Goal: Information Seeking & Learning: Check status

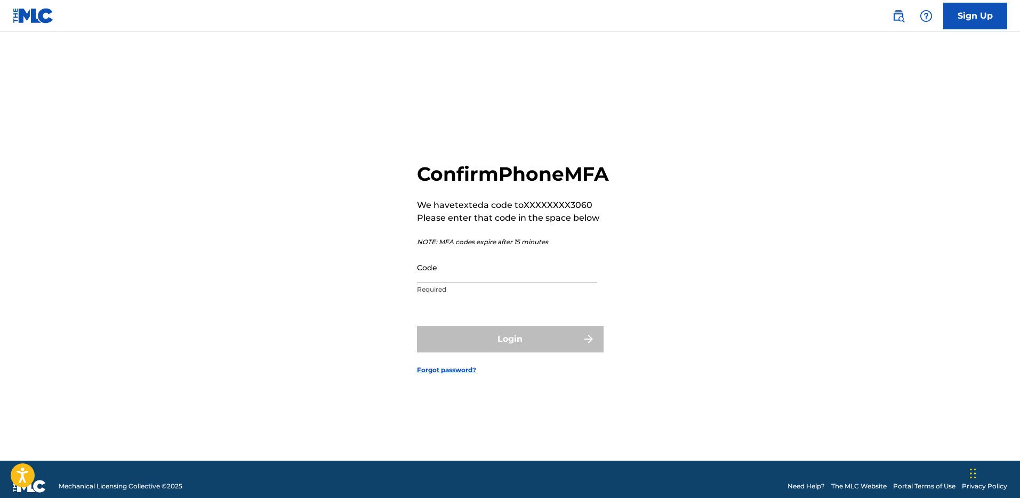
click at [442, 282] on input "Code" at bounding box center [507, 267] width 180 height 30
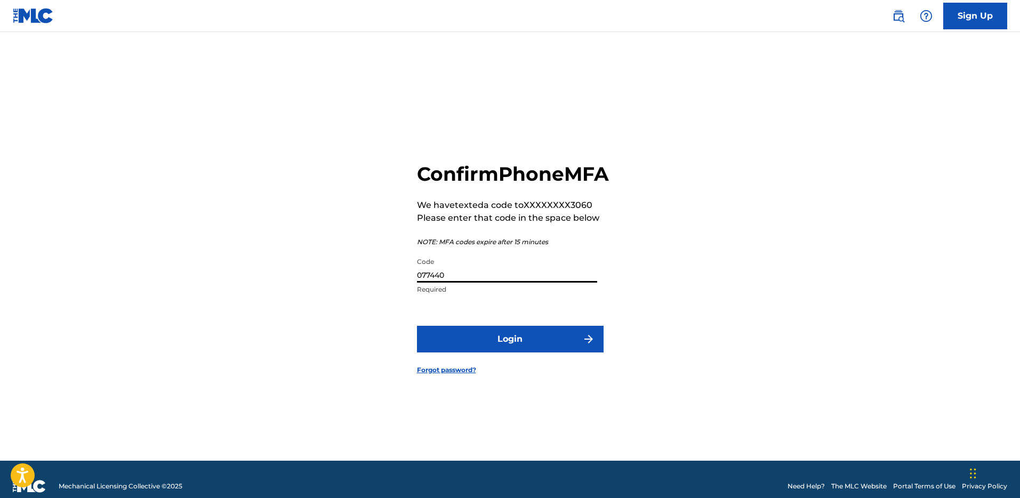
type input "077440"
click at [554, 352] on button "Login" at bounding box center [510, 339] width 187 height 27
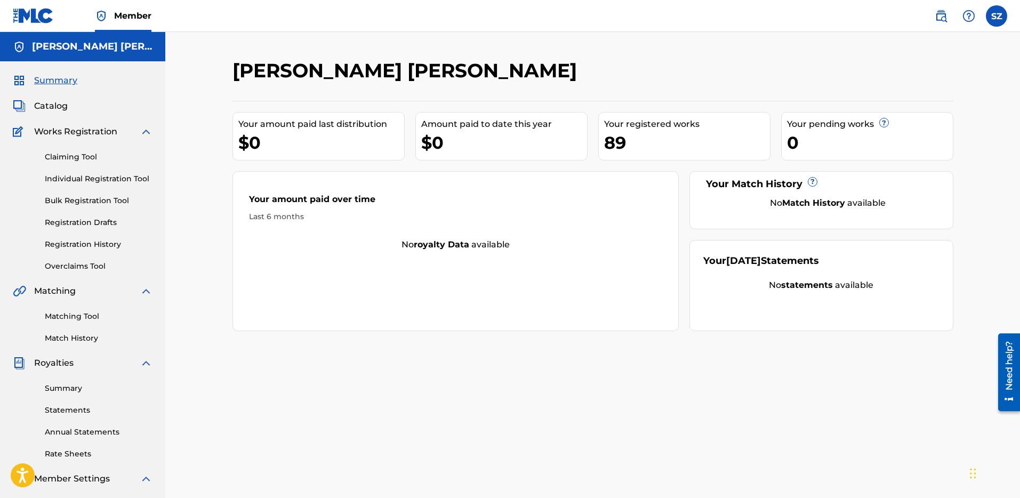
click at [84, 242] on link "Registration History" at bounding box center [99, 244] width 108 height 11
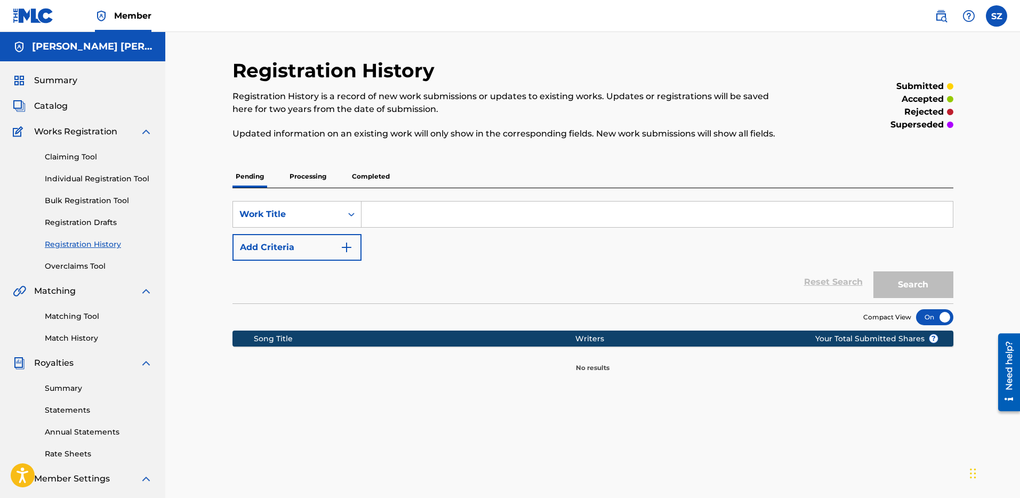
click at [321, 174] on p "Processing" at bounding box center [307, 176] width 43 height 22
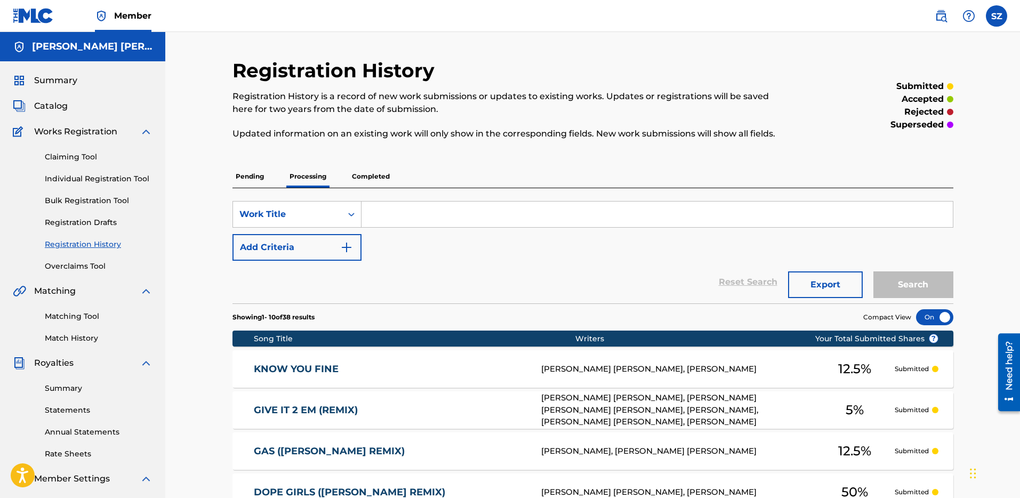
click at [369, 175] on p "Completed" at bounding box center [371, 176] width 44 height 22
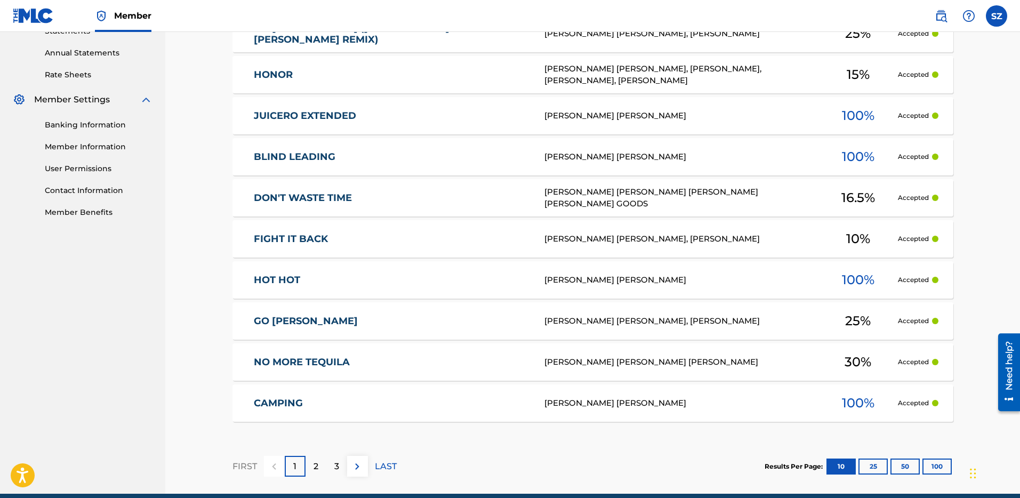
scroll to position [385, 0]
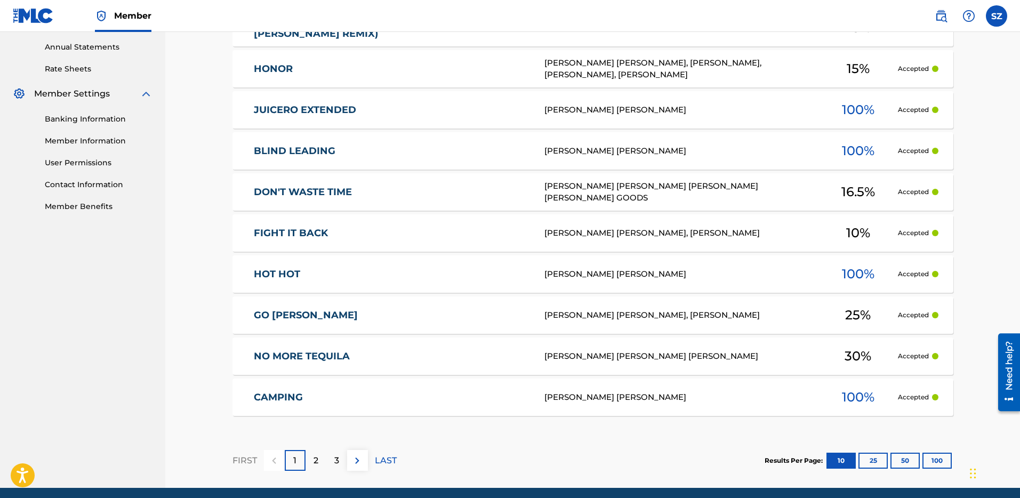
click at [940, 459] on button "100" at bounding box center [936, 461] width 29 height 16
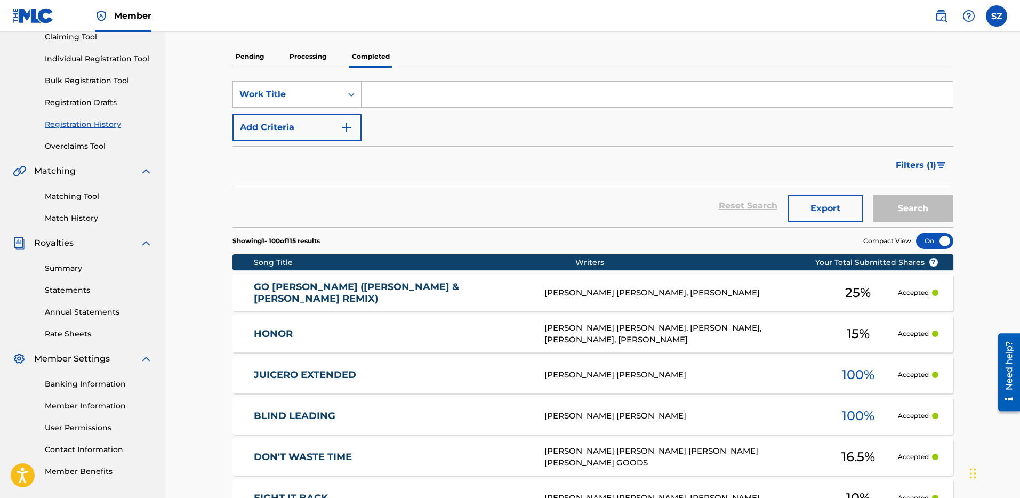
scroll to position [0, 0]
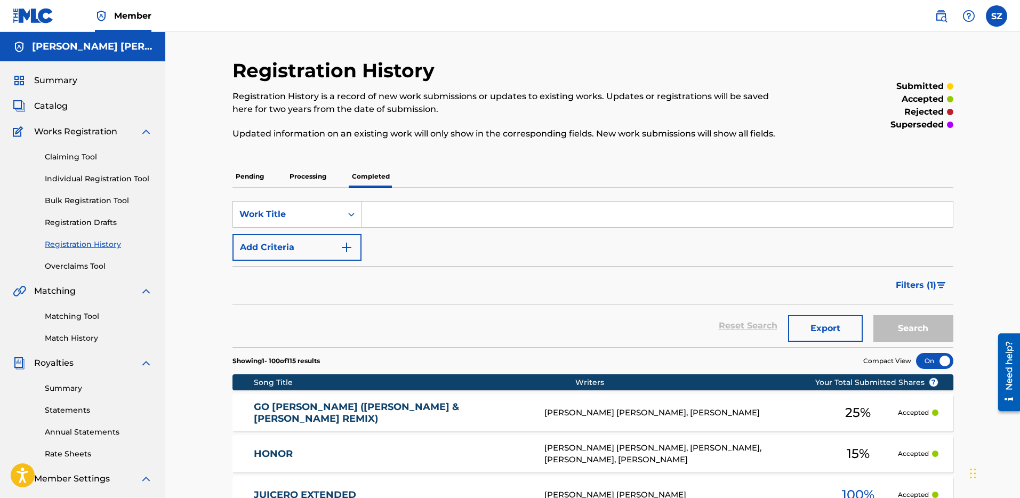
click at [306, 168] on p "Processing" at bounding box center [307, 176] width 43 height 22
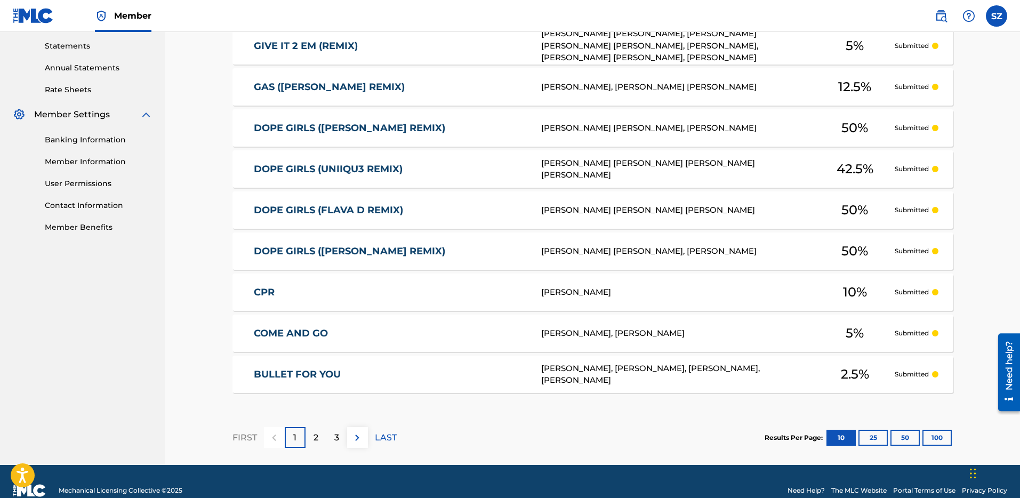
scroll to position [365, 0]
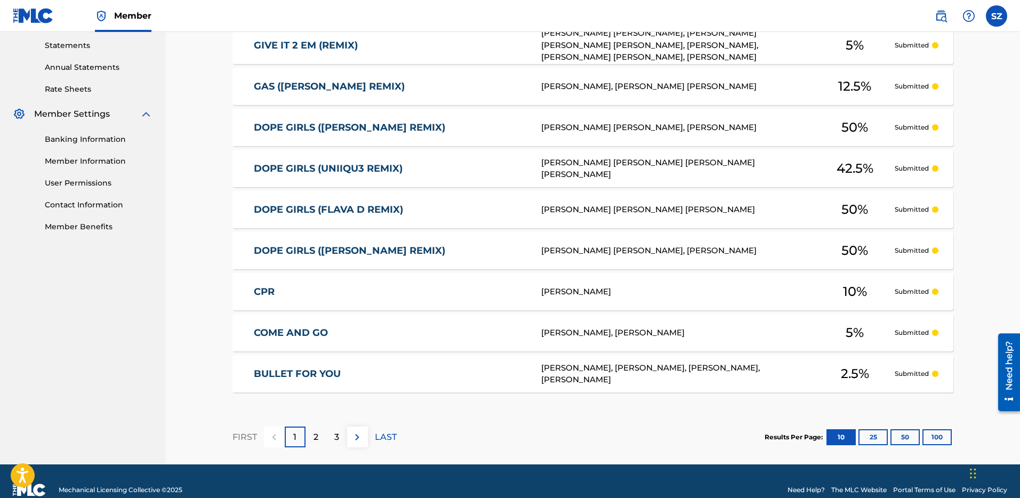
click at [313, 438] on p "2" at bounding box center [315, 437] width 5 height 13
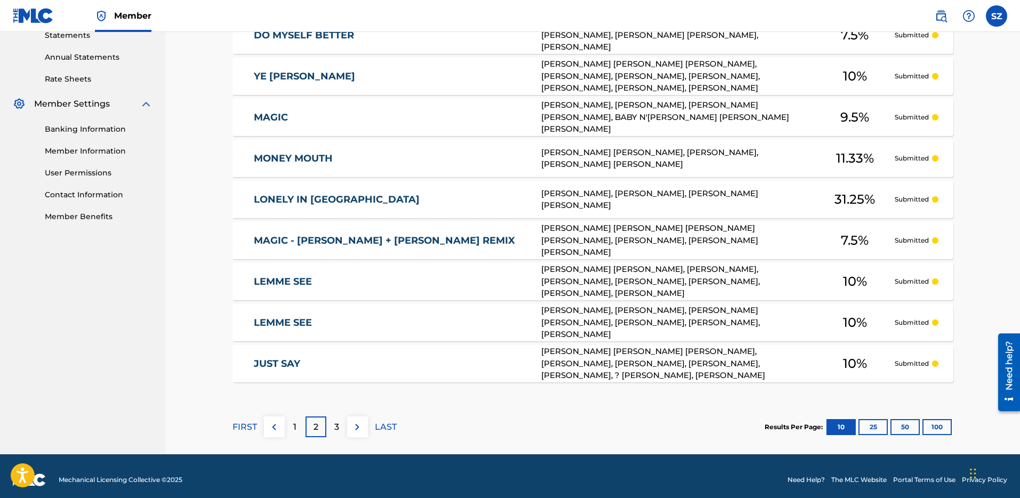
scroll to position [382, 0]
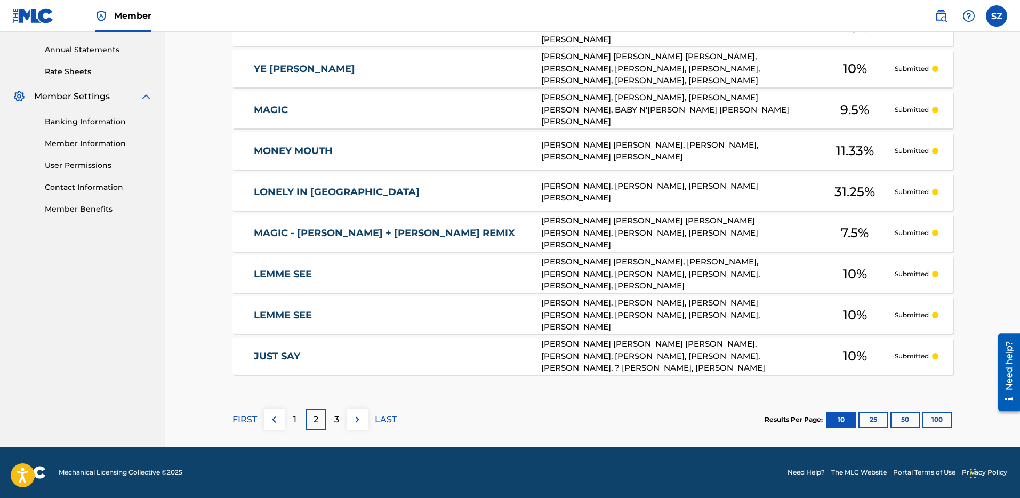
click at [333, 416] on div "3" at bounding box center [336, 419] width 21 height 21
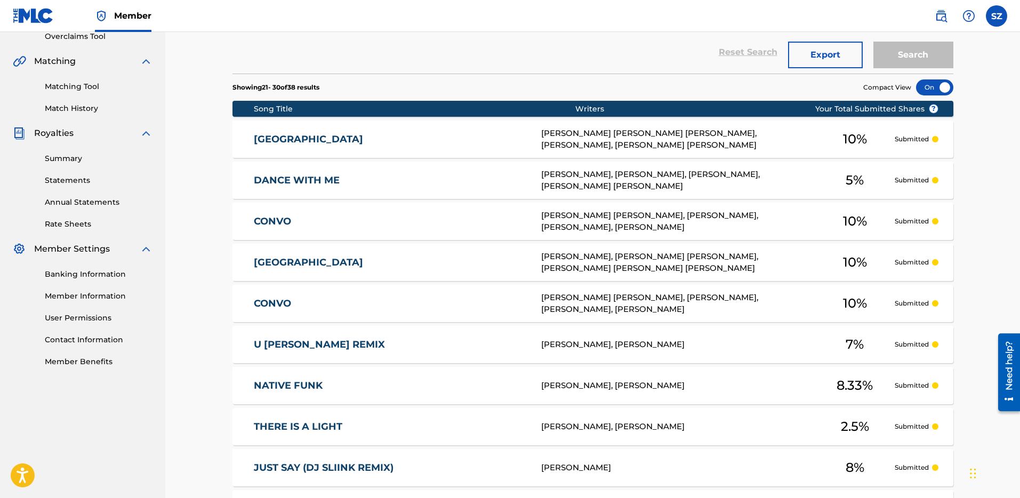
scroll to position [229, 0]
